Goal: Information Seeking & Learning: Learn about a topic

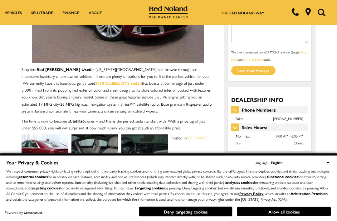
scroll to position [137, 0]
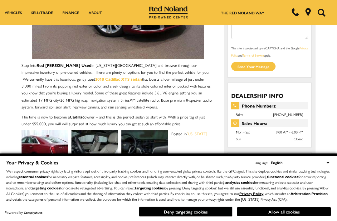
click at [221, 219] on div "Your Privacy & Cookies Language: English Spanish / Español English / [GEOGRAPHI…" at bounding box center [168, 187] width 327 height 61
click at [207, 216] on button "Deny targeting cookies" at bounding box center [186, 211] width 94 height 10
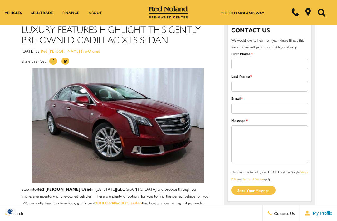
scroll to position [0, 0]
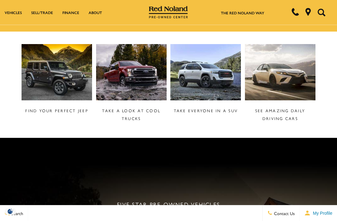
scroll to position [230, 0]
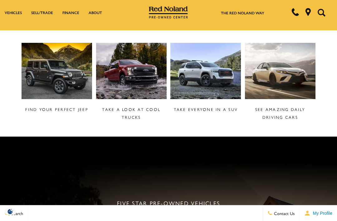
click at [283, 73] on img at bounding box center [280, 71] width 71 height 56
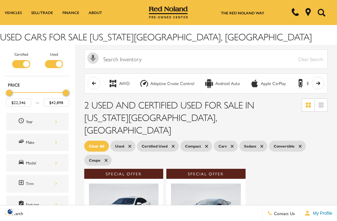
click at [122, 142] on span "Used" at bounding box center [119, 146] width 9 height 8
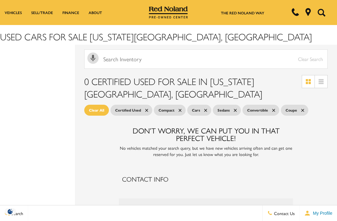
click at [135, 106] on span "Certified Used" at bounding box center [128, 110] width 26 height 8
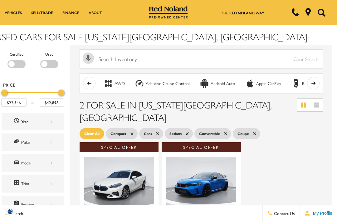
scroll to position [0, 1]
